Goal: Check status: Check status

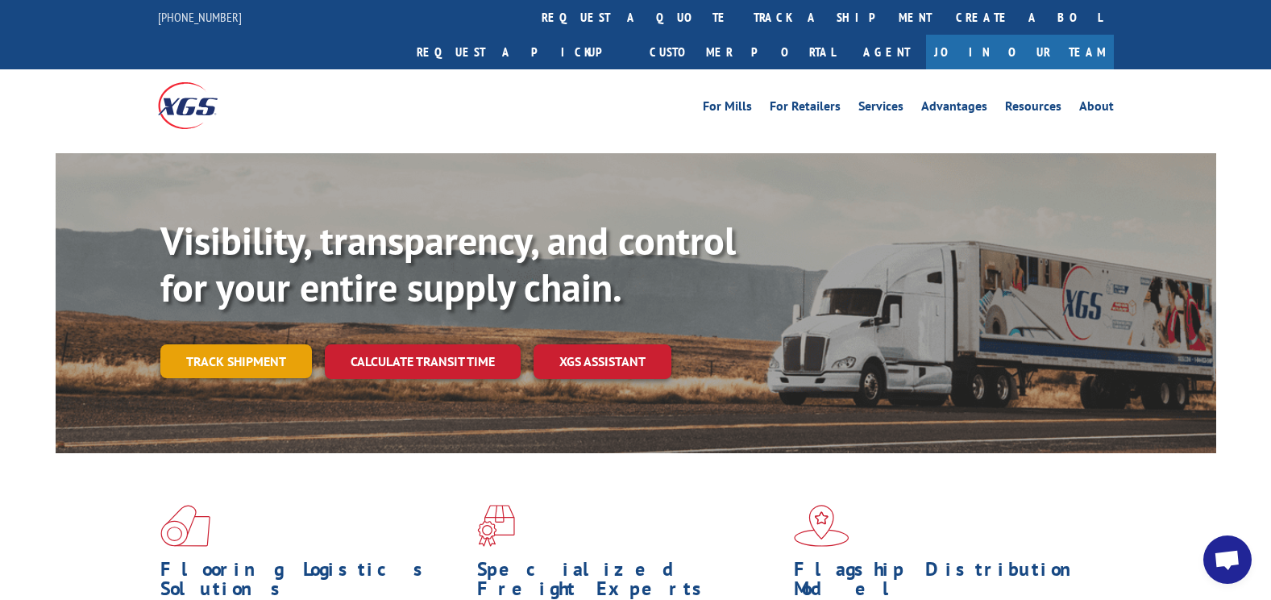
click at [284, 344] on link "Track shipment" at bounding box center [236, 361] width 152 height 34
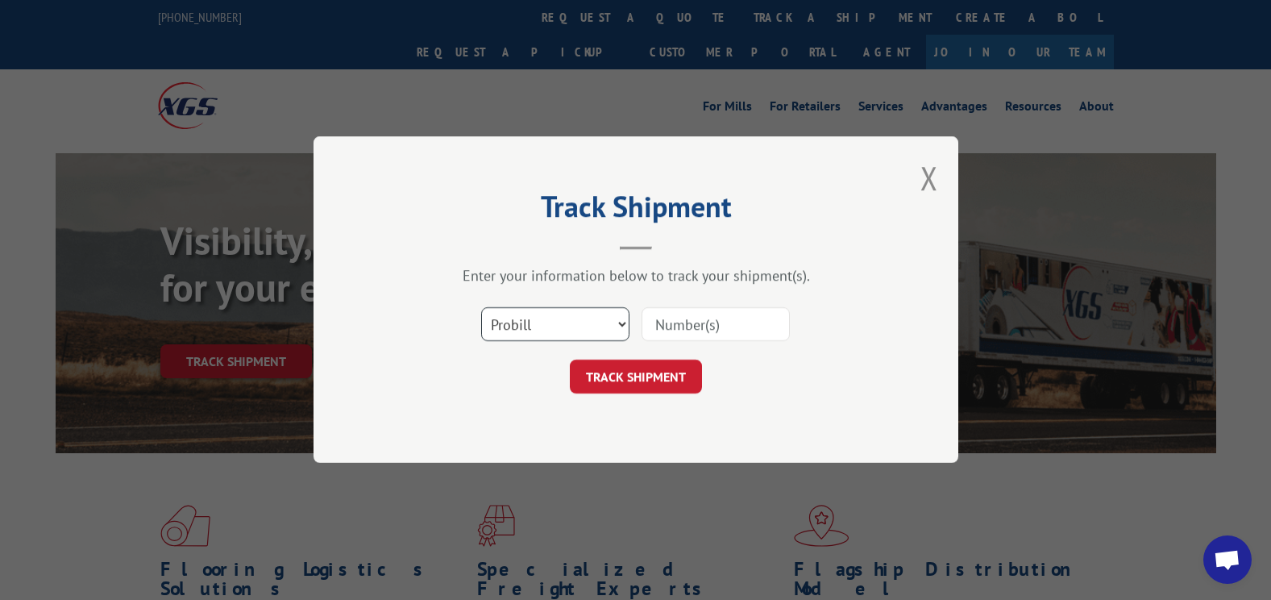
click at [588, 325] on select "Select category... Probill BOL PO" at bounding box center [555, 325] width 148 height 34
select select "bol"
click at [481, 308] on select "Select category... Probill BOL PO" at bounding box center [555, 325] width 148 height 34
click at [700, 318] on input at bounding box center [716, 325] width 148 height 34
paste input "17592198"
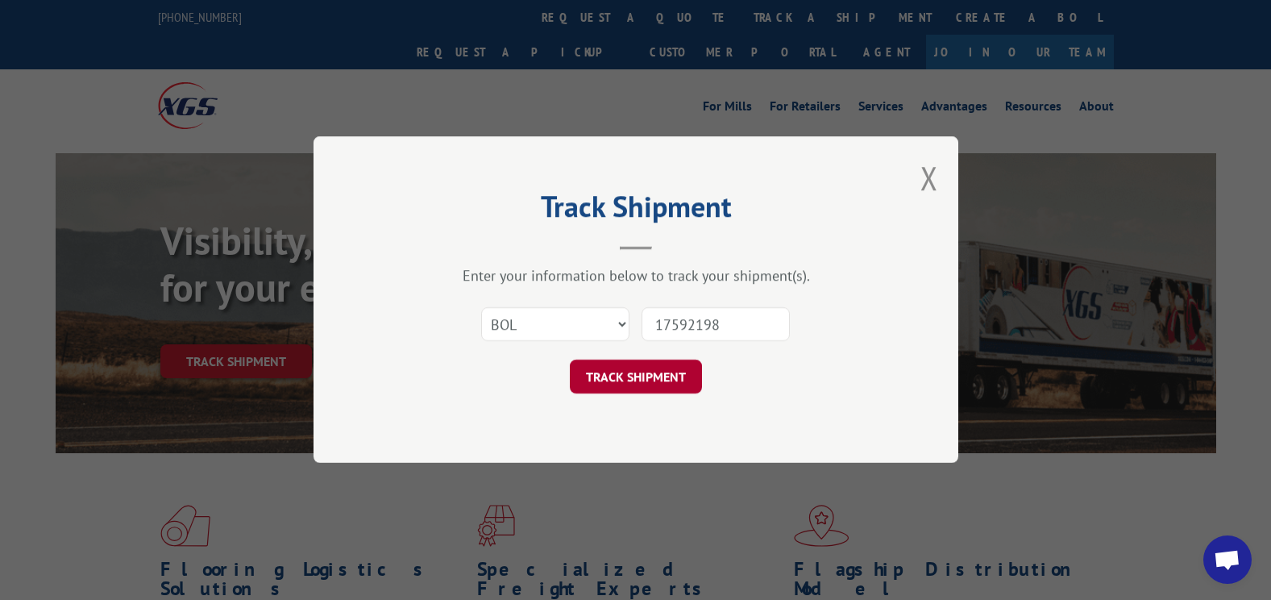
type input "17592198"
click at [676, 376] on button "TRACK SHIPMENT" at bounding box center [636, 377] width 132 height 34
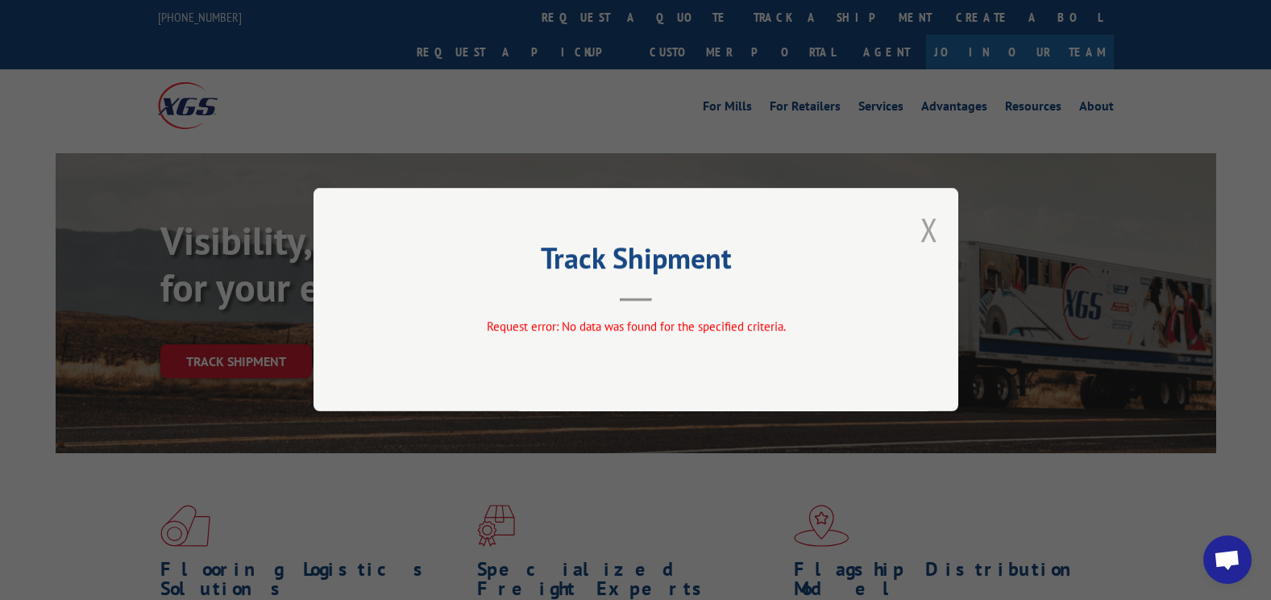
click at [923, 236] on button "Close modal" at bounding box center [929, 229] width 18 height 43
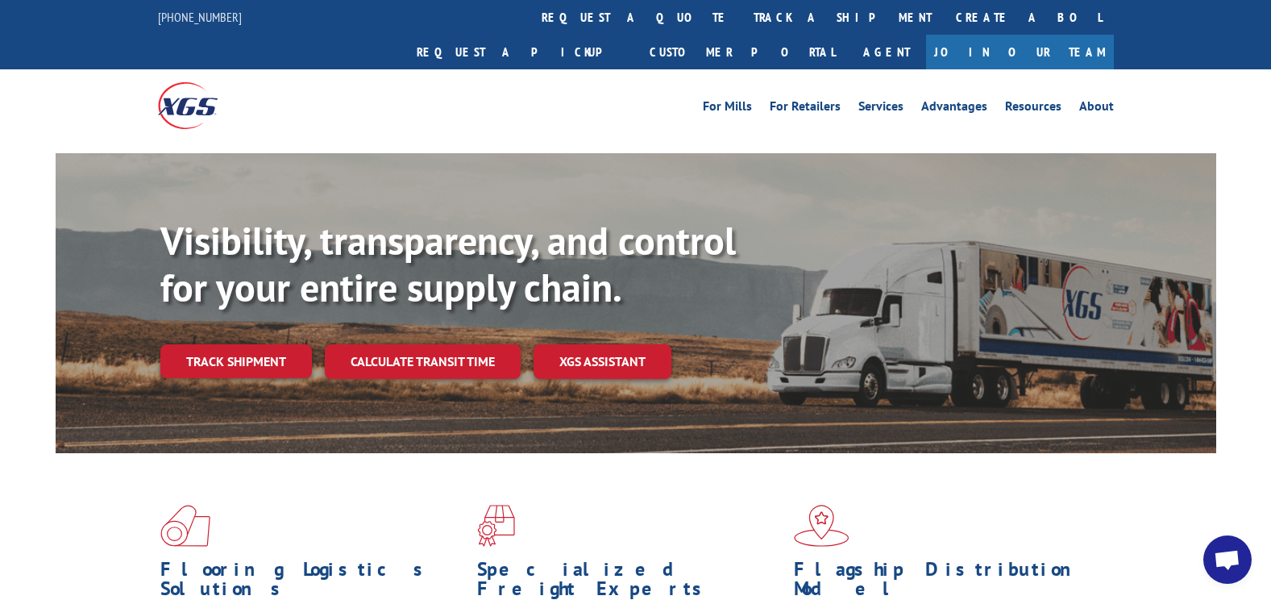
click at [255, 344] on link "Track shipment" at bounding box center [236, 361] width 152 height 34
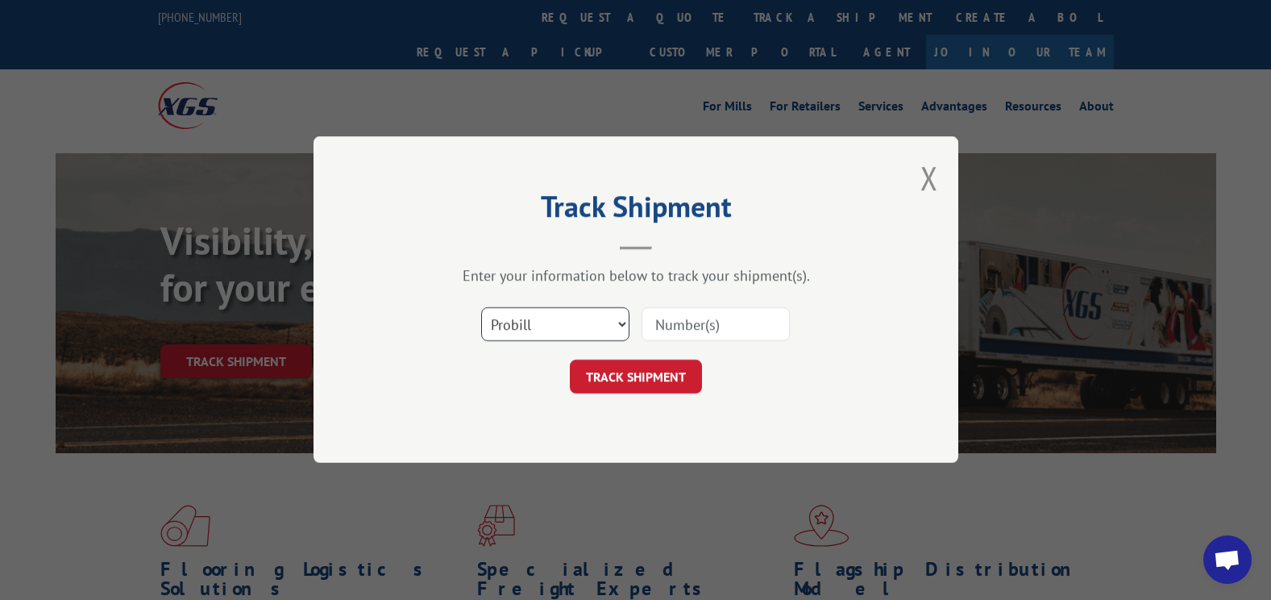
click at [566, 322] on select "Select category... Probill BOL PO" at bounding box center [555, 325] width 148 height 34
select select "bol"
click at [481, 308] on select "Select category... Probill BOL PO" at bounding box center [555, 325] width 148 height 34
click at [687, 308] on input at bounding box center [716, 325] width 148 height 34
paste input "819159958"
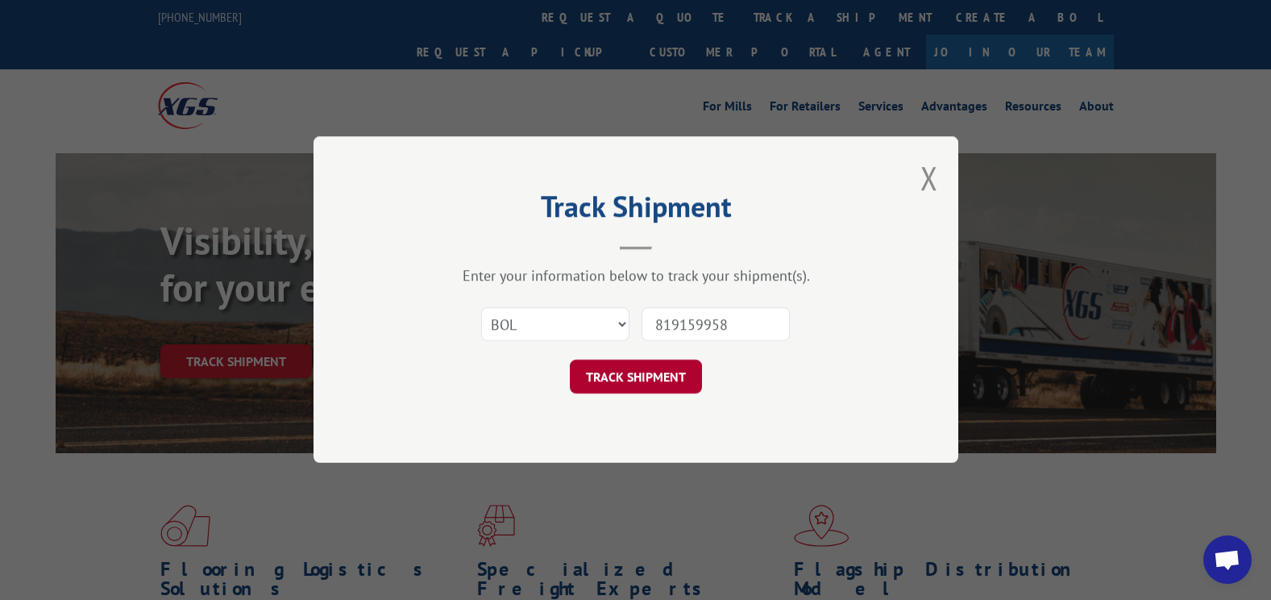
type input "819159958"
click at [663, 376] on button "TRACK SHIPMENT" at bounding box center [636, 377] width 132 height 34
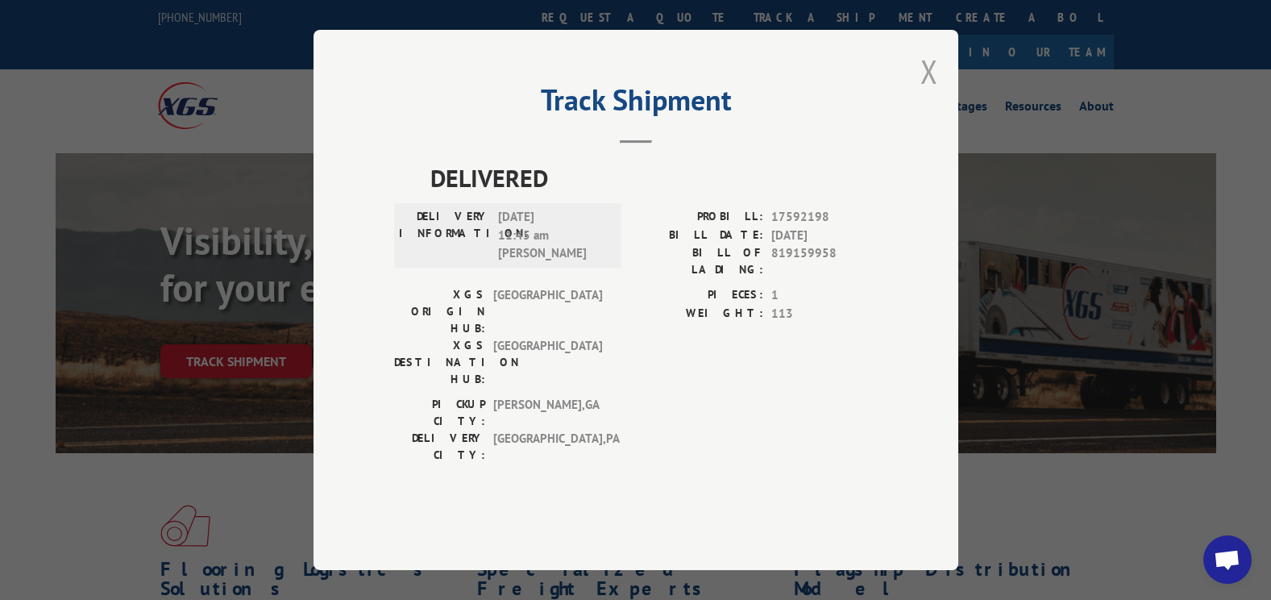
click at [930, 93] on button "Close modal" at bounding box center [929, 71] width 18 height 43
